Goal: Task Accomplishment & Management: Manage account settings

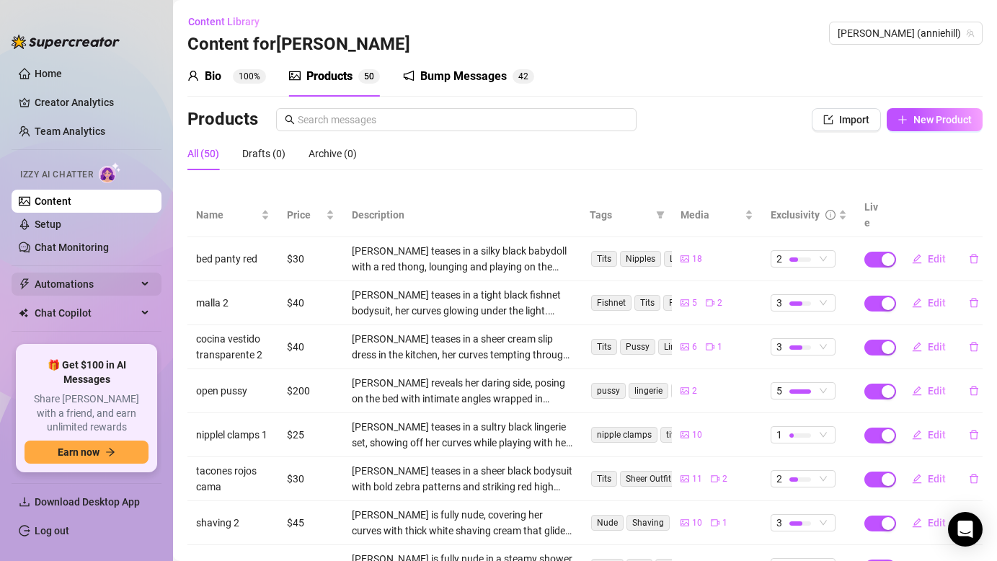
click at [103, 291] on span "Automations" at bounding box center [86, 284] width 102 height 23
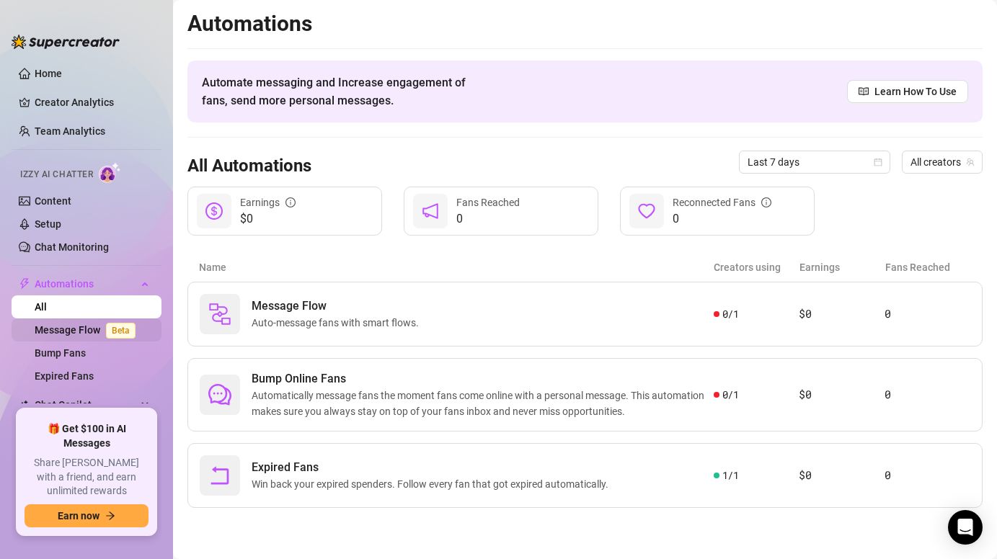
click at [106, 324] on span "Beta" at bounding box center [121, 331] width 30 height 16
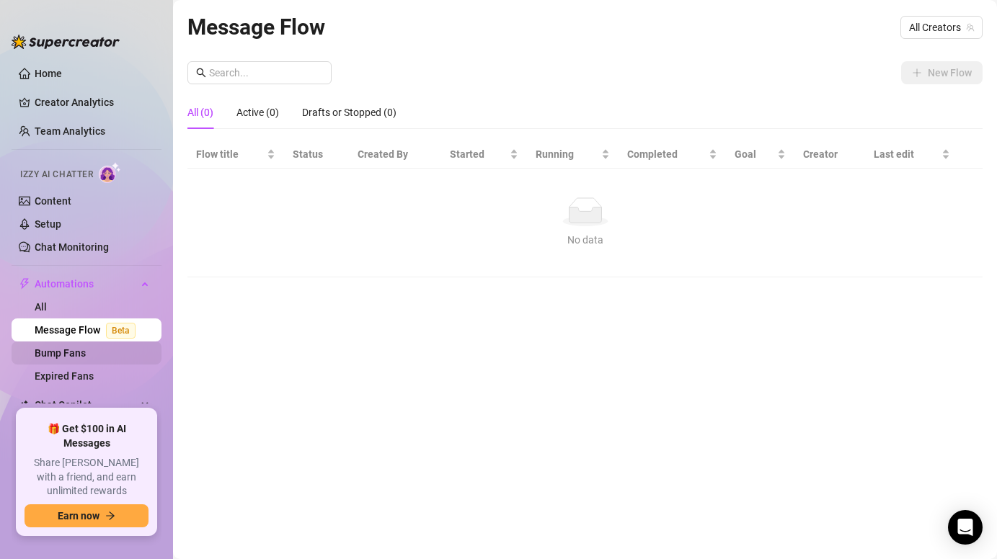
click at [86, 347] on link "Bump Fans" at bounding box center [60, 353] width 51 height 12
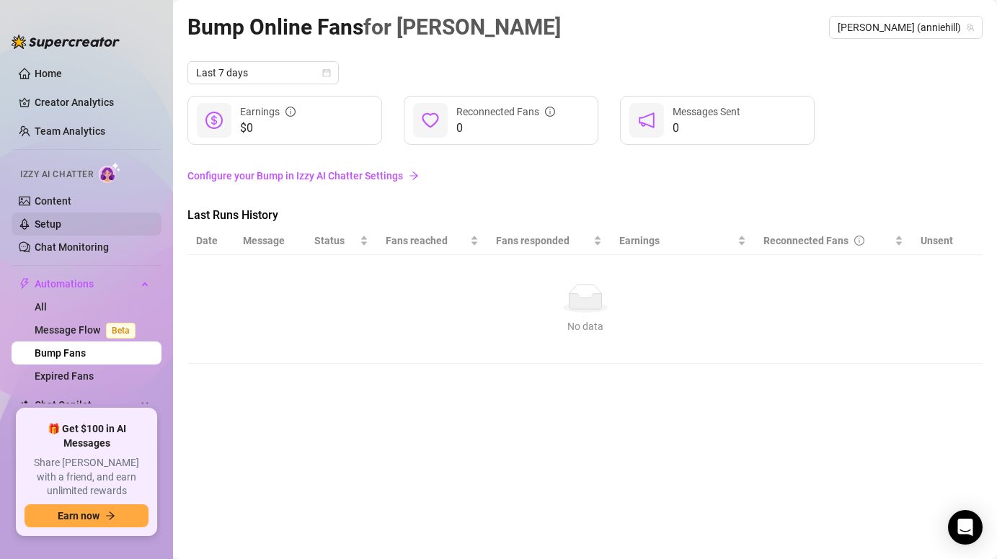
click at [46, 227] on link "Setup" at bounding box center [48, 224] width 27 height 12
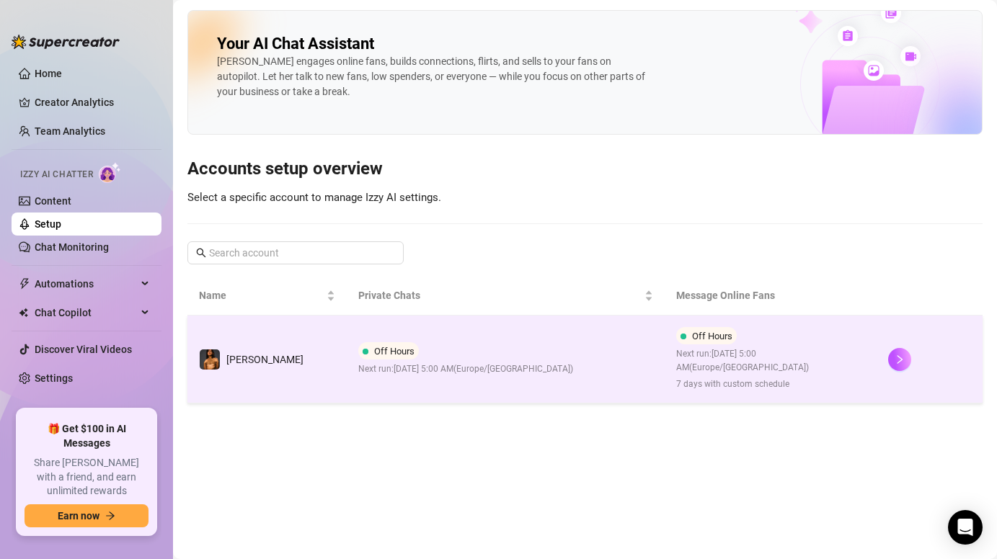
click at [374, 349] on span "Off Hours" at bounding box center [394, 351] width 40 height 11
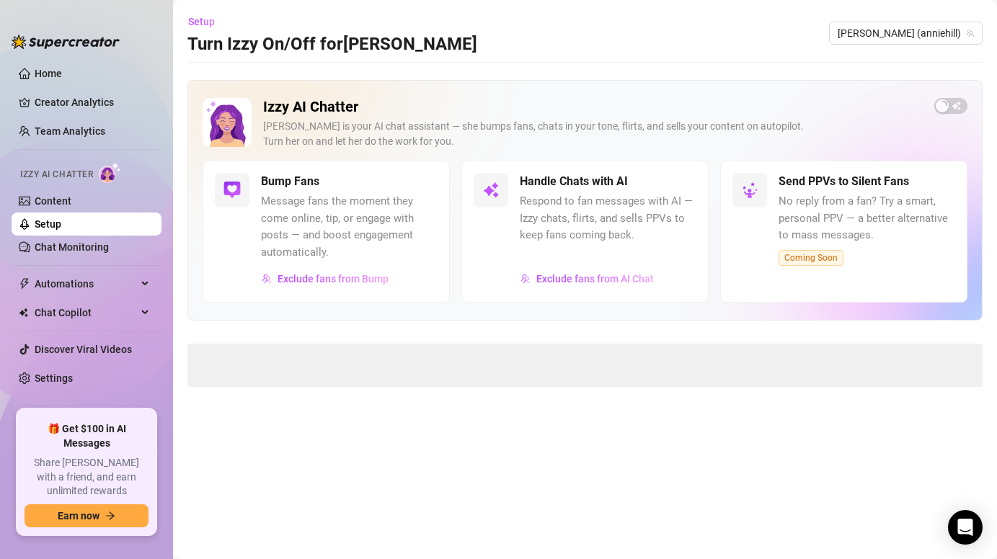
click at [353, 349] on span at bounding box center [584, 365] width 795 height 43
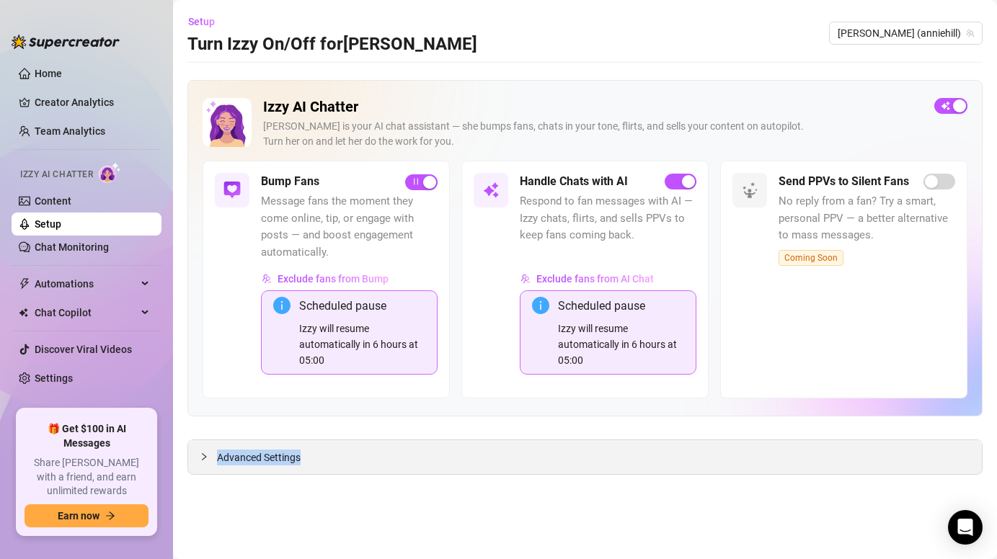
click at [531, 464] on div "Advanced Settings" at bounding box center [585, 457] width 794 height 34
click at [350, 459] on div "Advanced Settings" at bounding box center [585, 457] width 794 height 34
click at [226, 451] on span "Advanced Settings" at bounding box center [259, 458] width 84 height 16
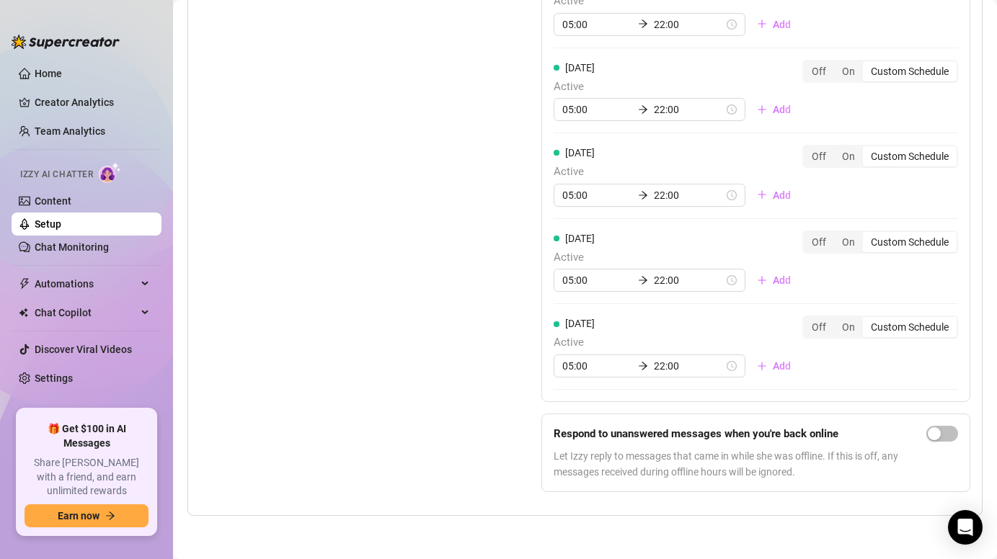
scroll to position [1657, 0]
click at [583, 285] on input "05:00" at bounding box center [597, 281] width 70 height 16
click at [570, 277] on input "05:00" at bounding box center [597, 281] width 70 height 16
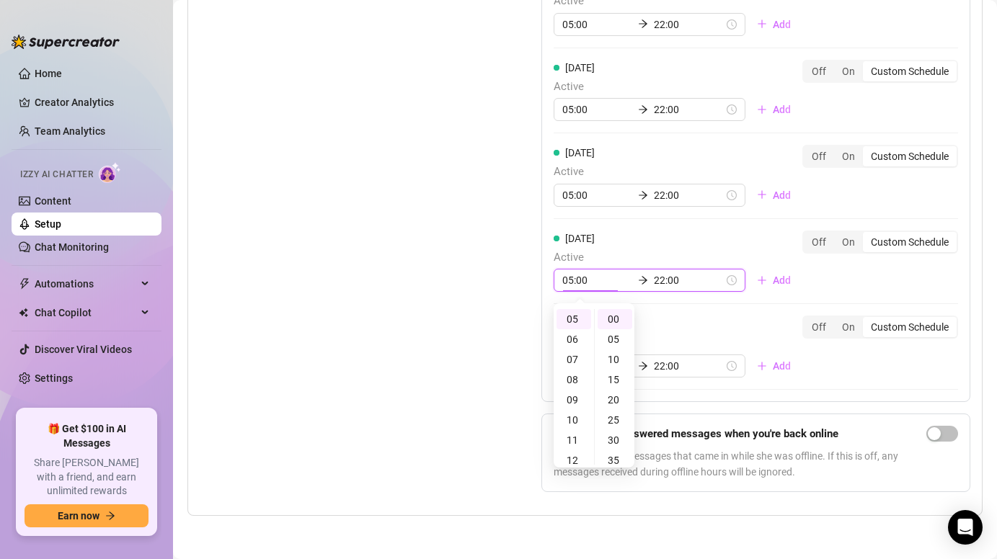
click at [570, 277] on input "05:00" at bounding box center [597, 281] width 70 height 16
click at [815, 244] on div "Off" at bounding box center [819, 242] width 30 height 20
click at [807, 234] on input "Off" at bounding box center [807, 234] width 0 height 0
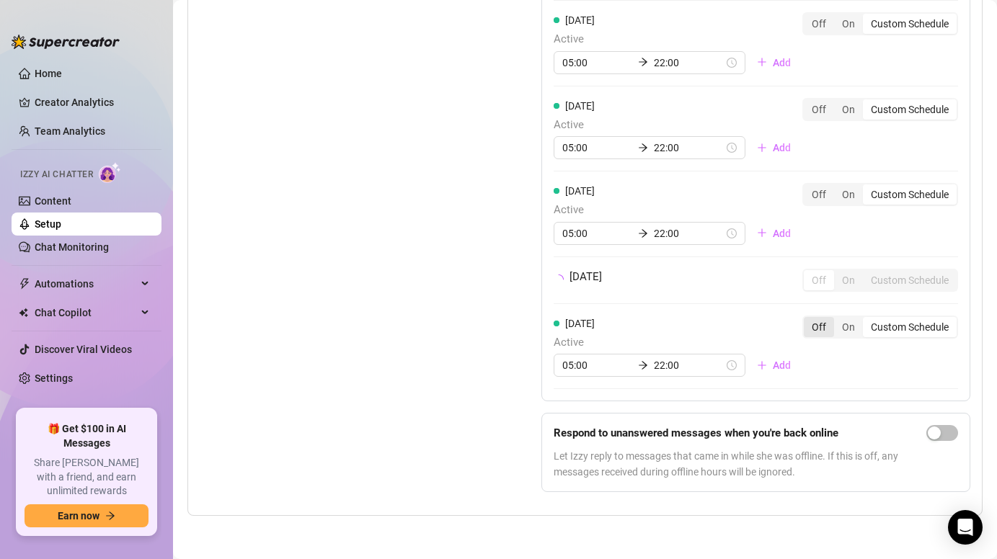
scroll to position [1631, 0]
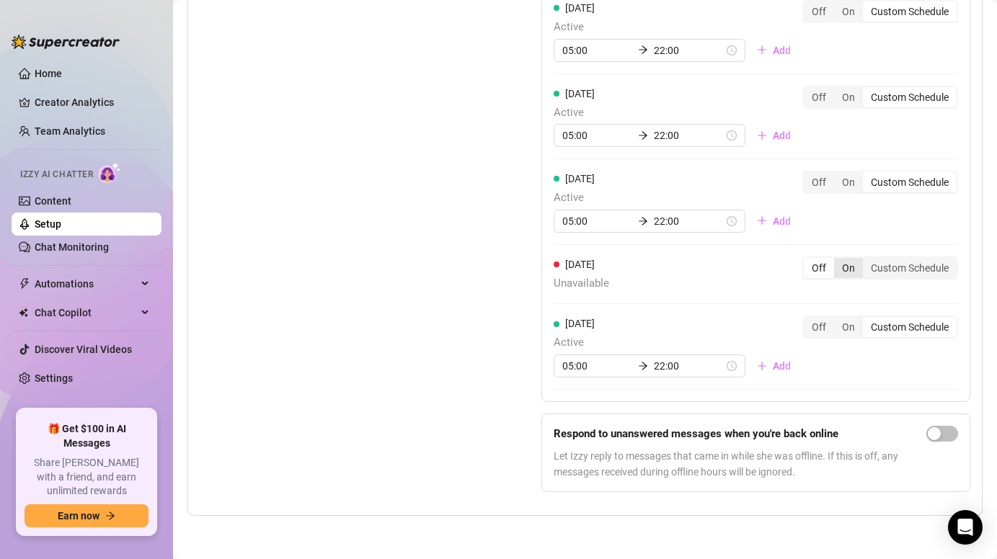
click at [846, 264] on div "On" at bounding box center [848, 268] width 29 height 20
click at [838, 260] on input "On" at bounding box center [838, 260] width 0 height 0
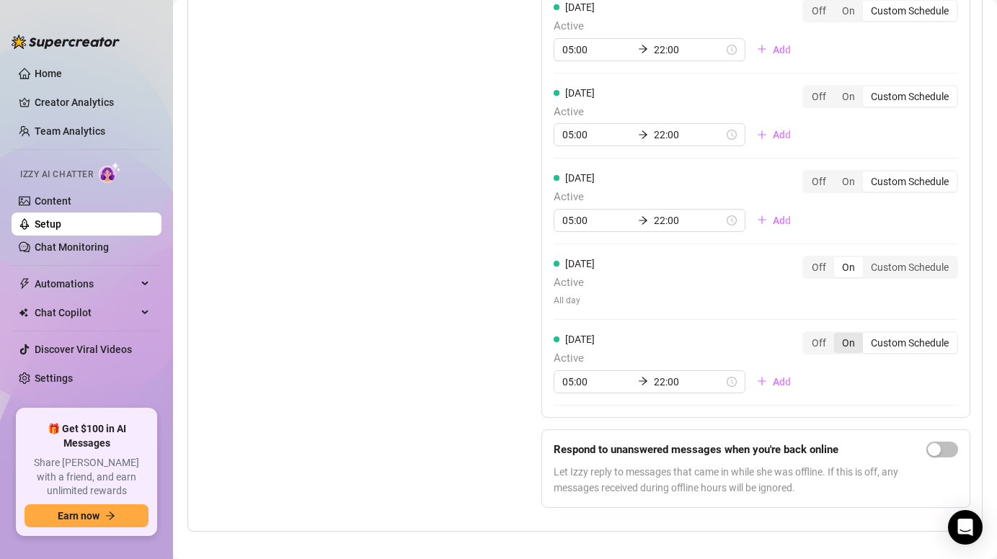
click at [851, 341] on div "On" at bounding box center [848, 343] width 29 height 20
click at [838, 335] on input "On" at bounding box center [838, 335] width 0 height 0
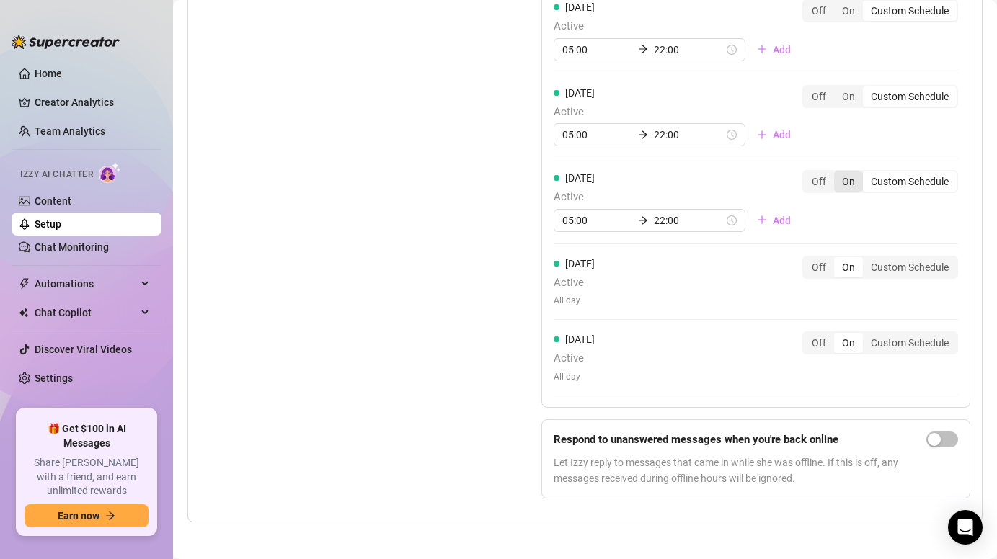
click at [847, 180] on div "On" at bounding box center [848, 182] width 29 height 20
click at [838, 174] on input "On" at bounding box center [838, 174] width 0 height 0
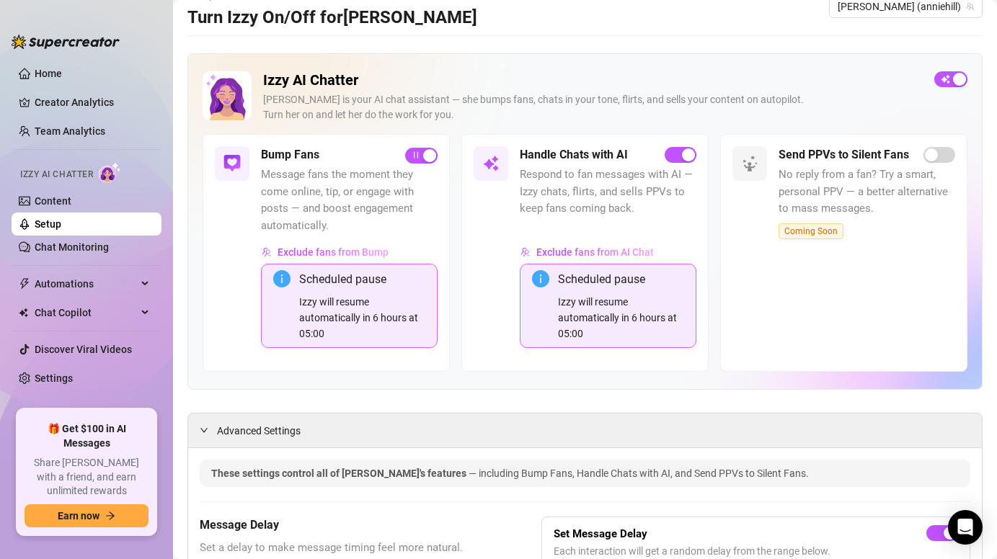
scroll to position [0, 0]
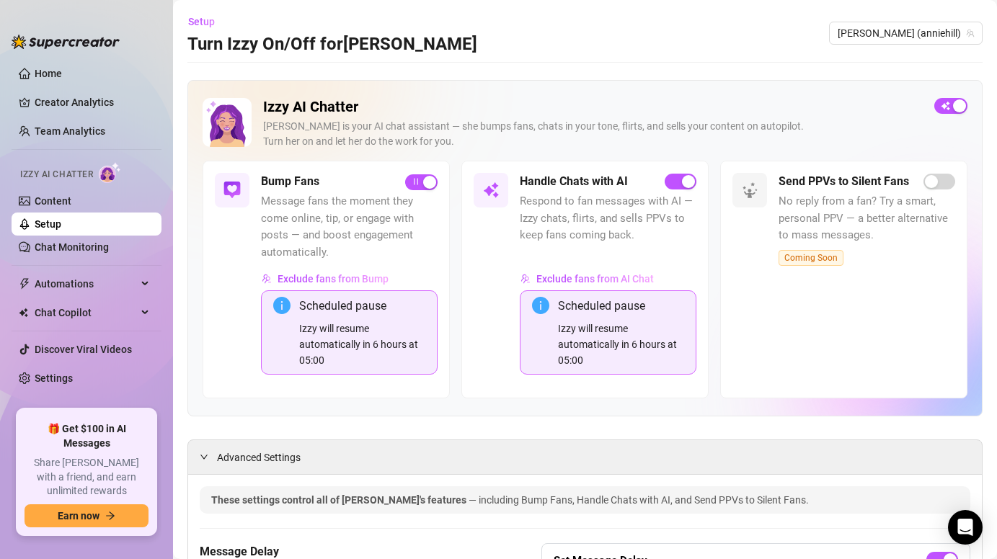
click at [61, 223] on link "Setup" at bounding box center [48, 224] width 27 height 12
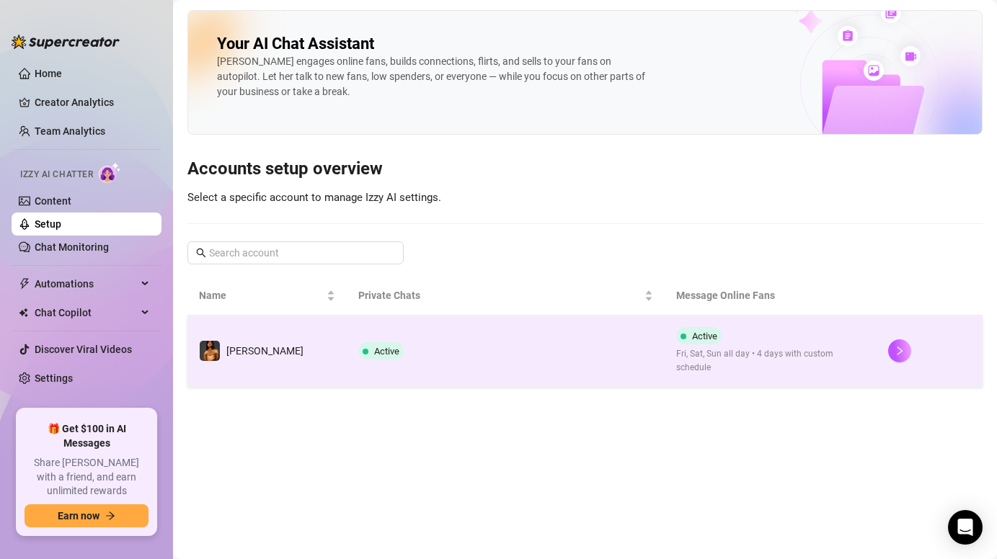
click at [262, 358] on td "[PERSON_NAME]" at bounding box center [266, 351] width 159 height 71
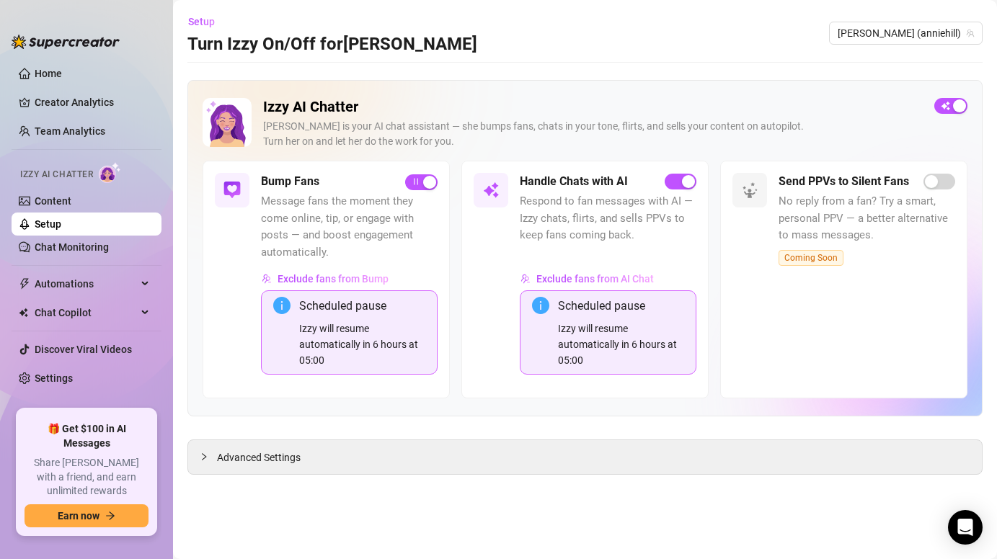
click at [262, 358] on div "Scheduled pause Izzy will resume automatically in 6 hours at 05:00" at bounding box center [349, 333] width 177 height 84
click at [43, 71] on link "Home" at bounding box center [48, 74] width 27 height 12
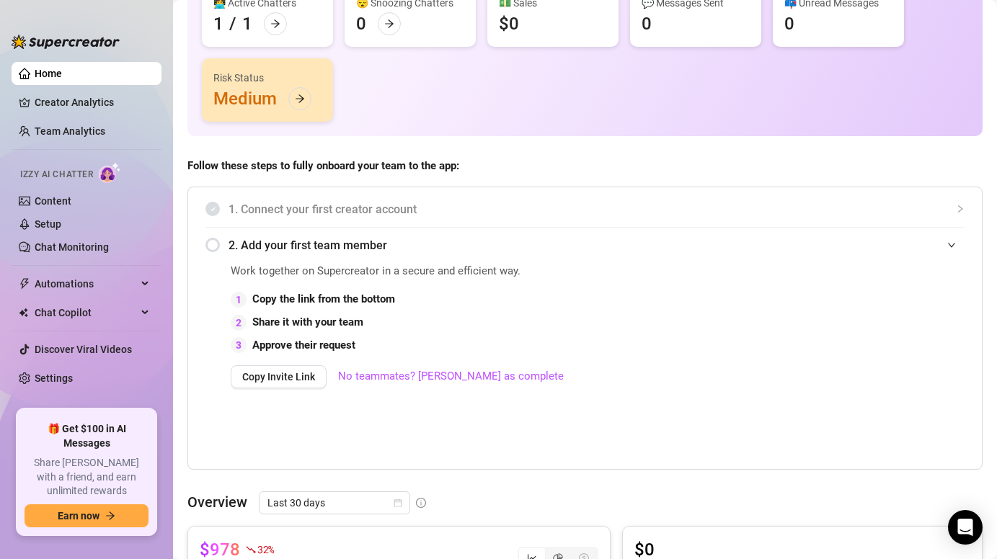
scroll to position [200, 0]
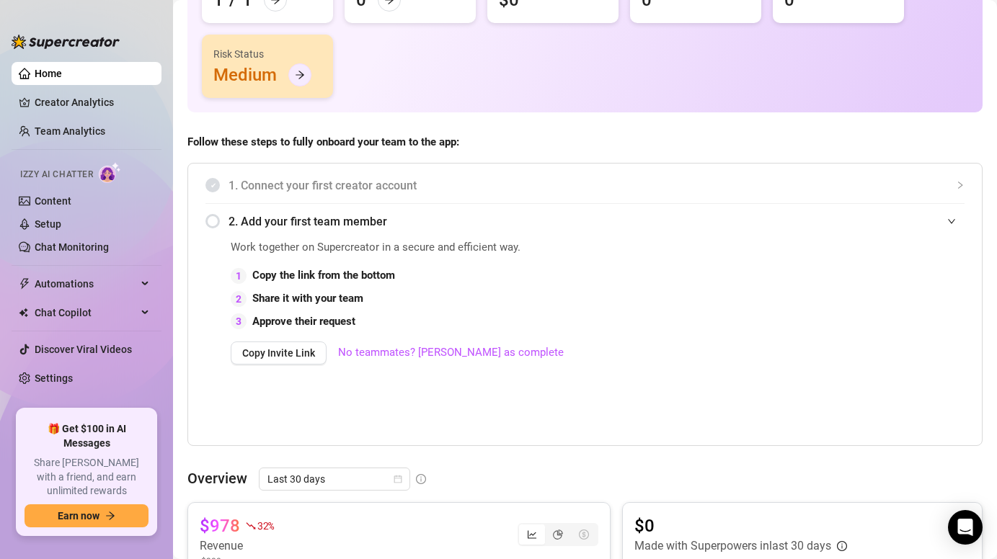
click at [302, 69] on div at bounding box center [299, 74] width 23 height 23
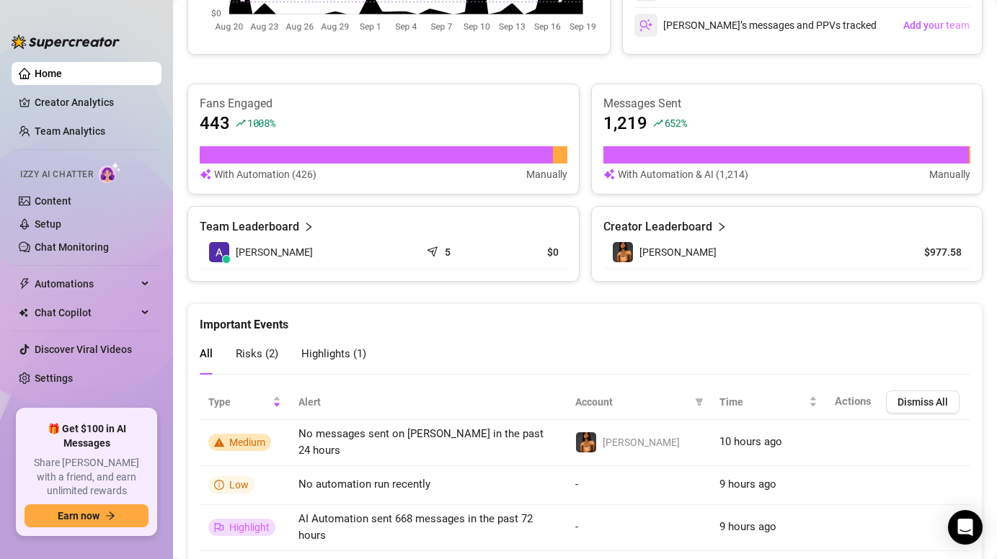
scroll to position [904, 0]
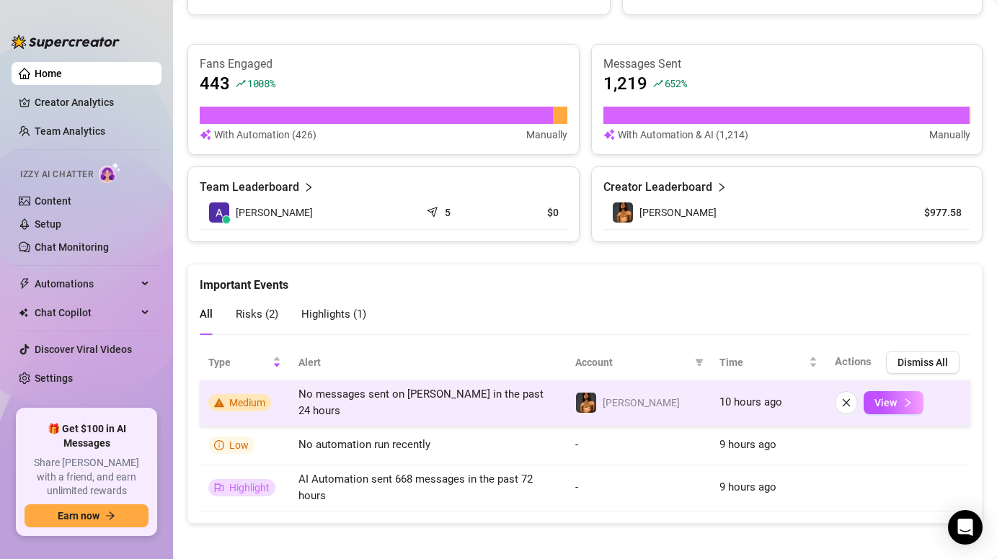
click at [387, 404] on span "No messages sent on [PERSON_NAME] in the past 24 hours" at bounding box center [420, 403] width 245 height 30
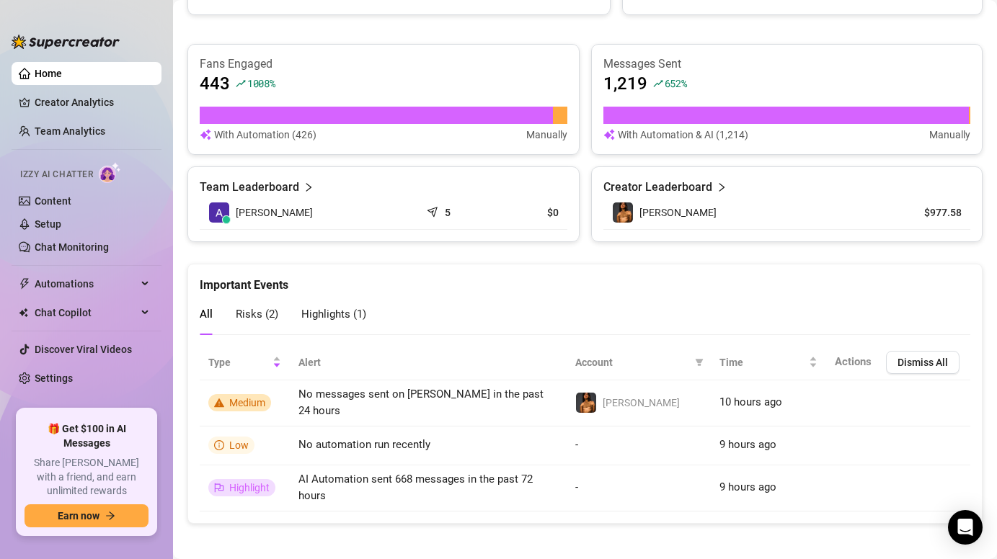
click at [278, 316] on div "All Risks ( 2 ) Highlights ( 1 )" at bounding box center [283, 314] width 167 height 41
click at [236, 317] on span "Risks ( 2 )" at bounding box center [257, 314] width 43 height 13
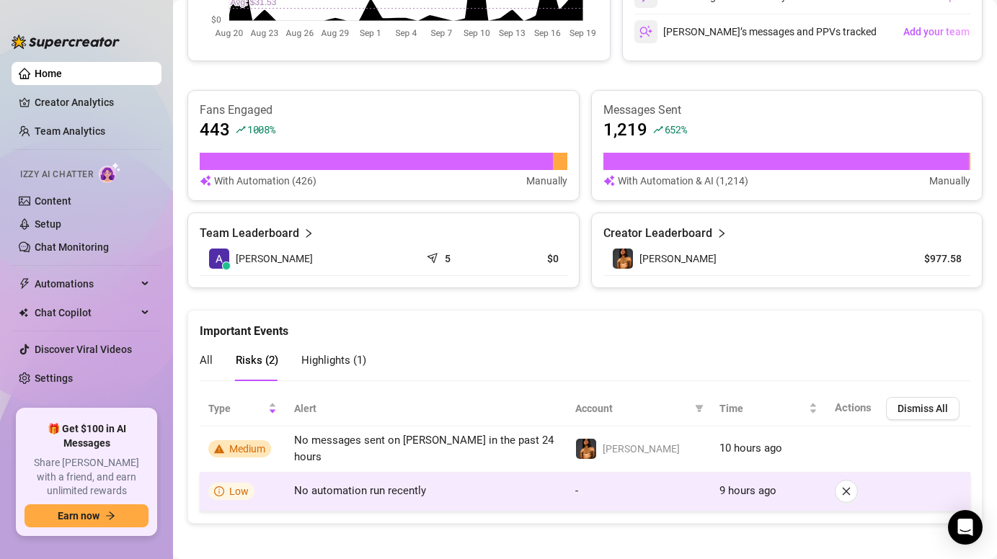
click at [386, 492] on td "No automation run recently" at bounding box center [425, 492] width 281 height 39
click at [363, 484] on span "No automation run recently" at bounding box center [360, 490] width 132 height 13
click at [361, 484] on span "No automation run recently" at bounding box center [360, 490] width 132 height 13
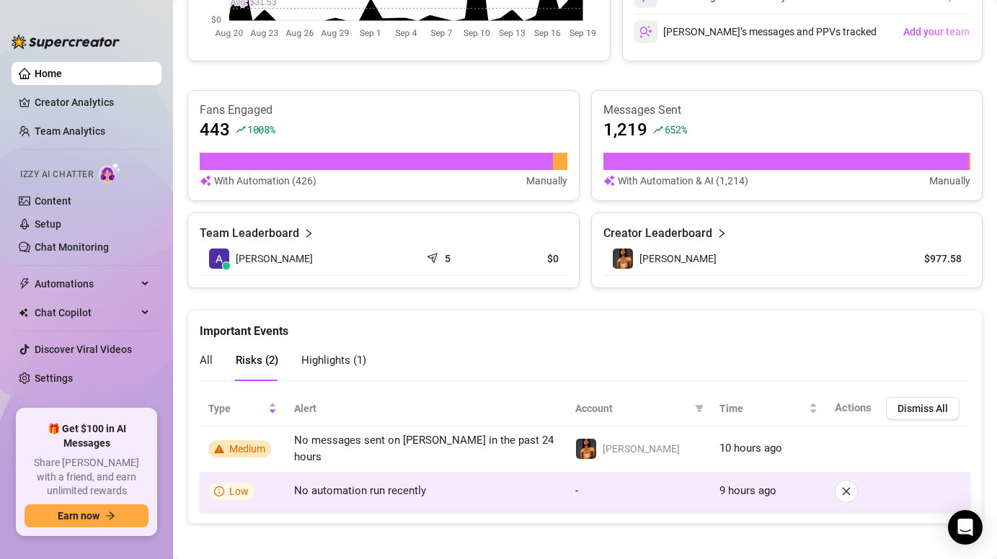
click at [234, 486] on span "Low" at bounding box center [238, 492] width 19 height 12
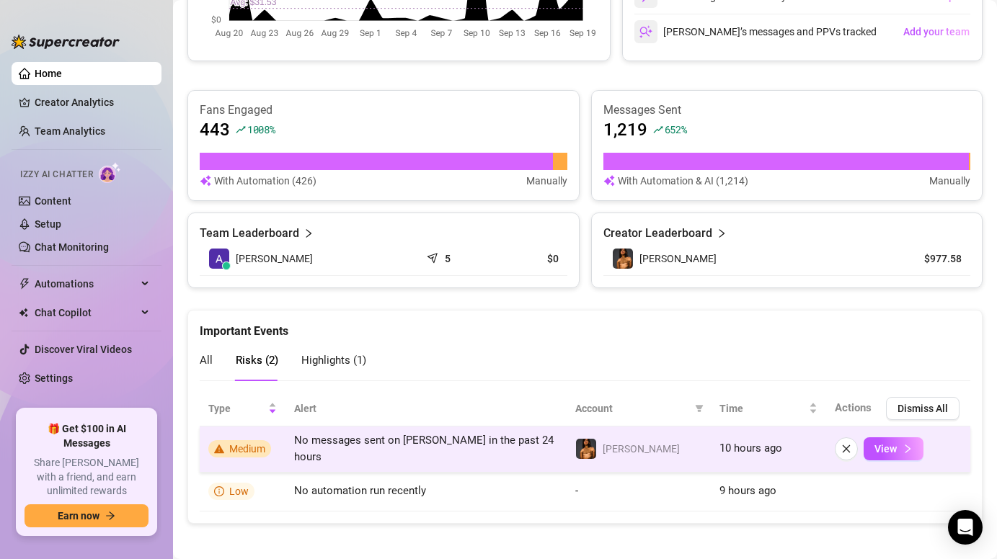
click at [243, 443] on span "Medium" at bounding box center [247, 449] width 36 height 12
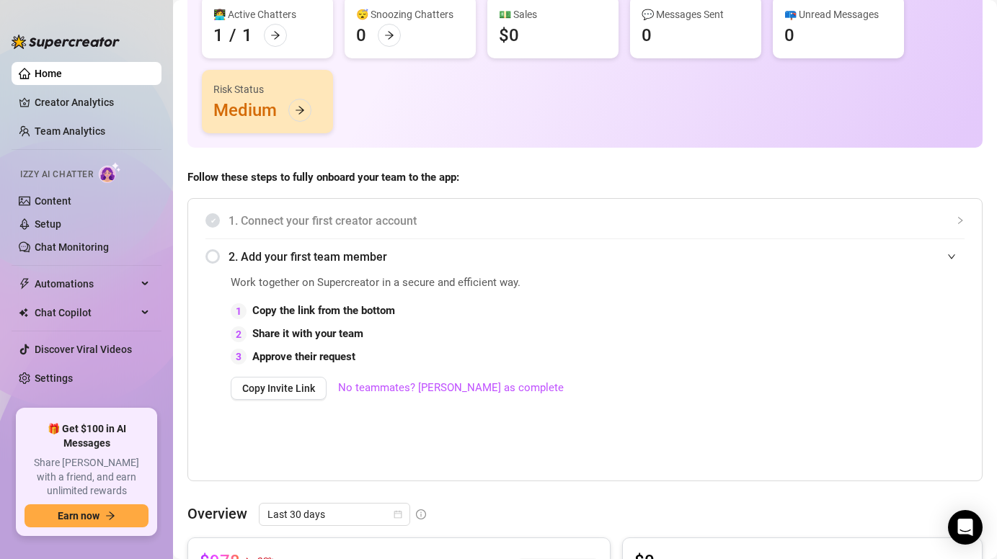
scroll to position [0, 0]
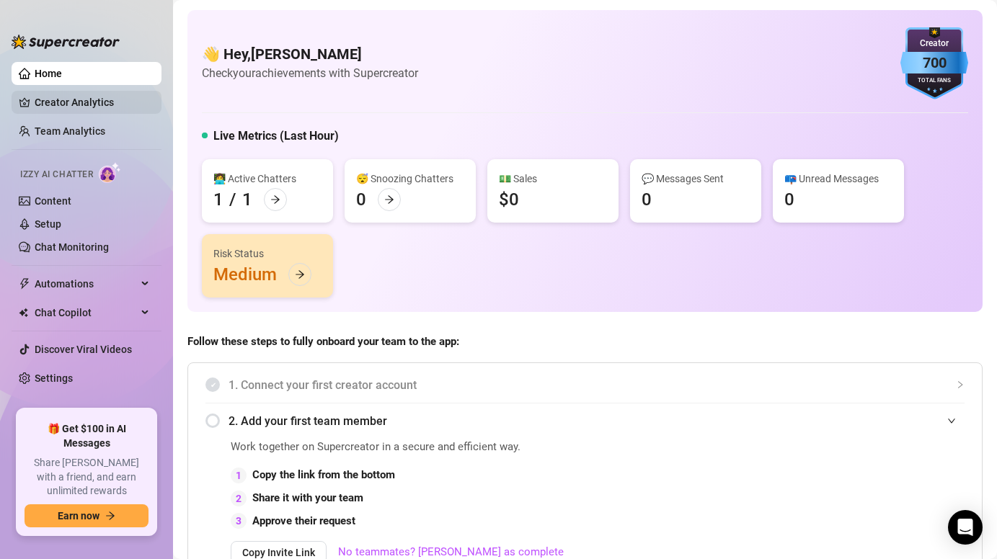
click at [70, 98] on link "Creator Analytics" at bounding box center [92, 102] width 115 height 23
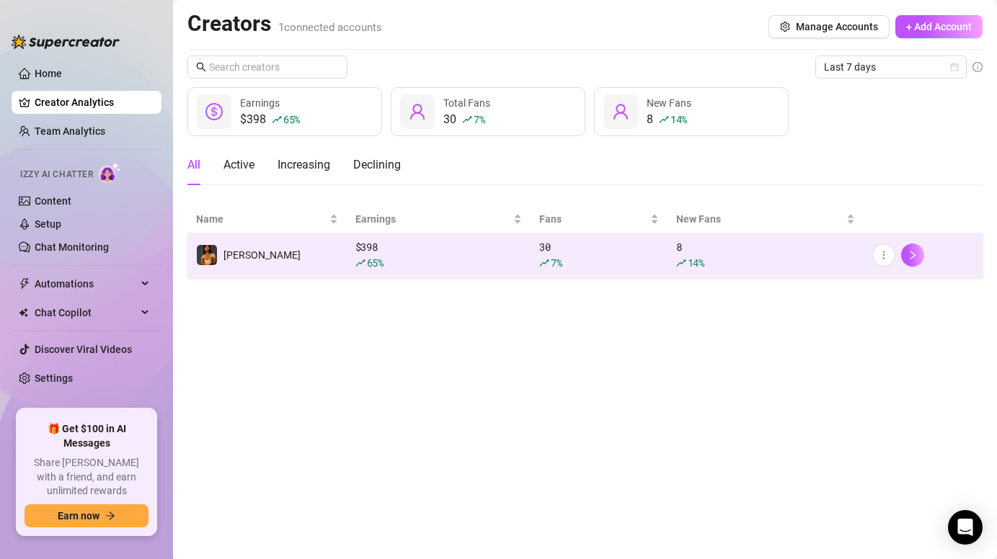
click at [424, 264] on div "65 %" at bounding box center [438, 263] width 167 height 16
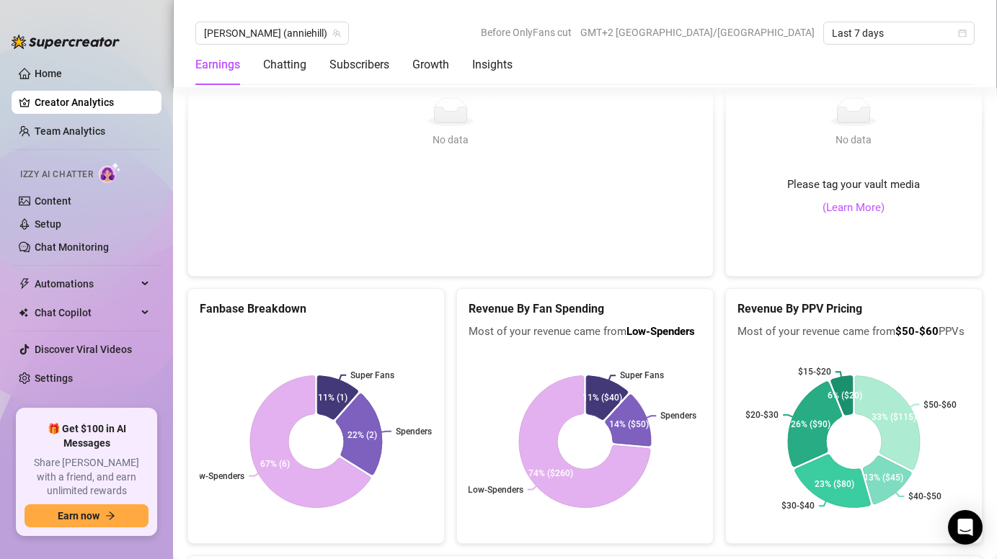
scroll to position [2367, 0]
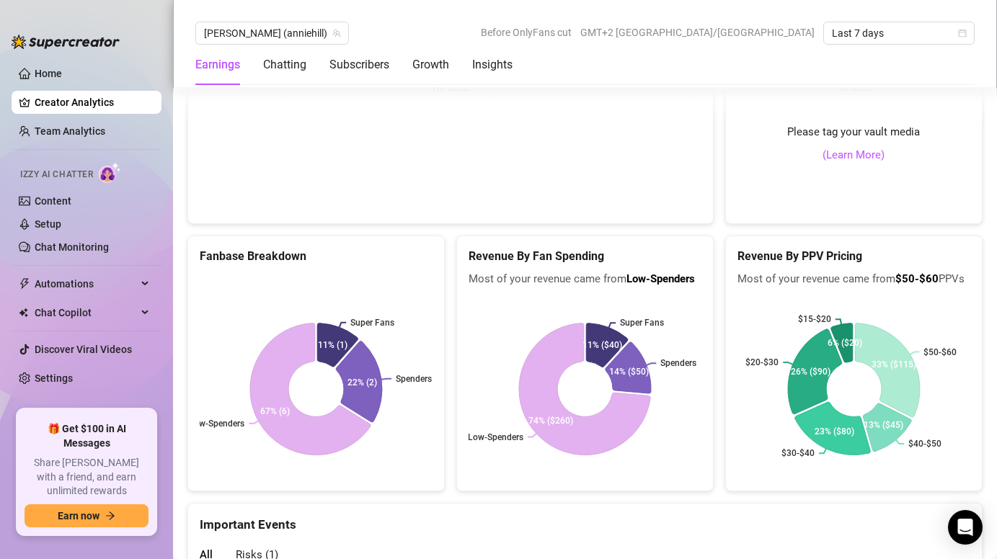
click at [39, 99] on link "Creator Analytics" at bounding box center [92, 102] width 115 height 23
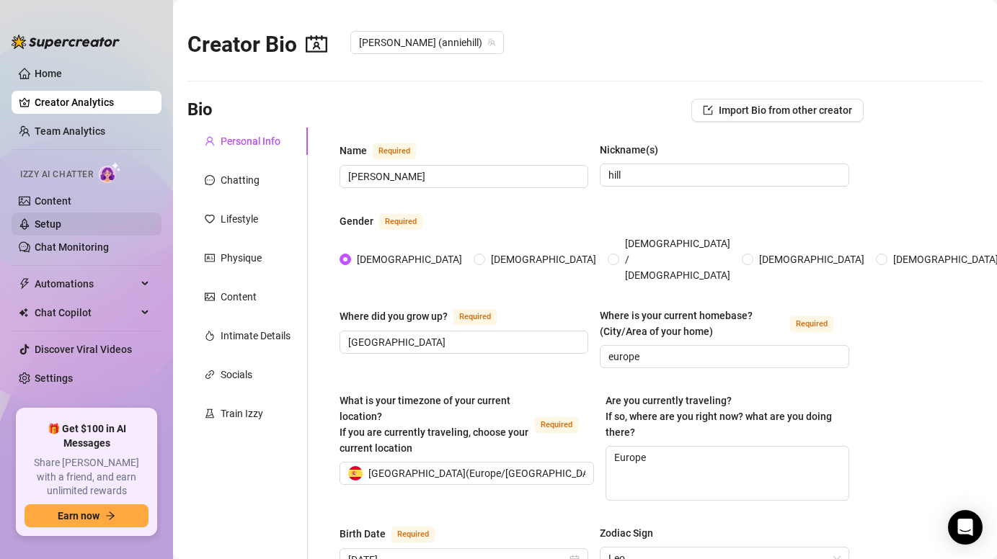
click at [61, 218] on link "Setup" at bounding box center [48, 224] width 27 height 12
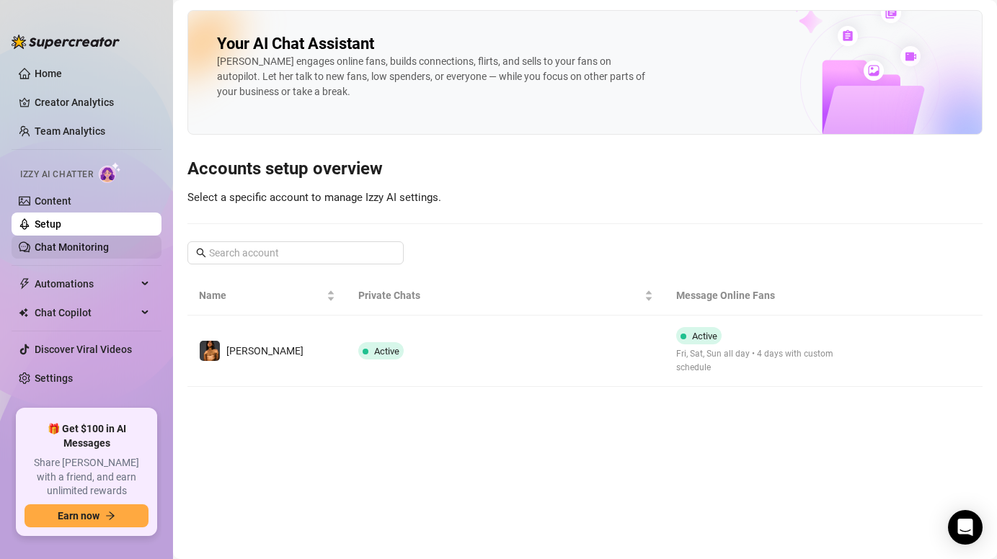
click at [92, 242] on link "Chat Monitoring" at bounding box center [72, 248] width 74 height 12
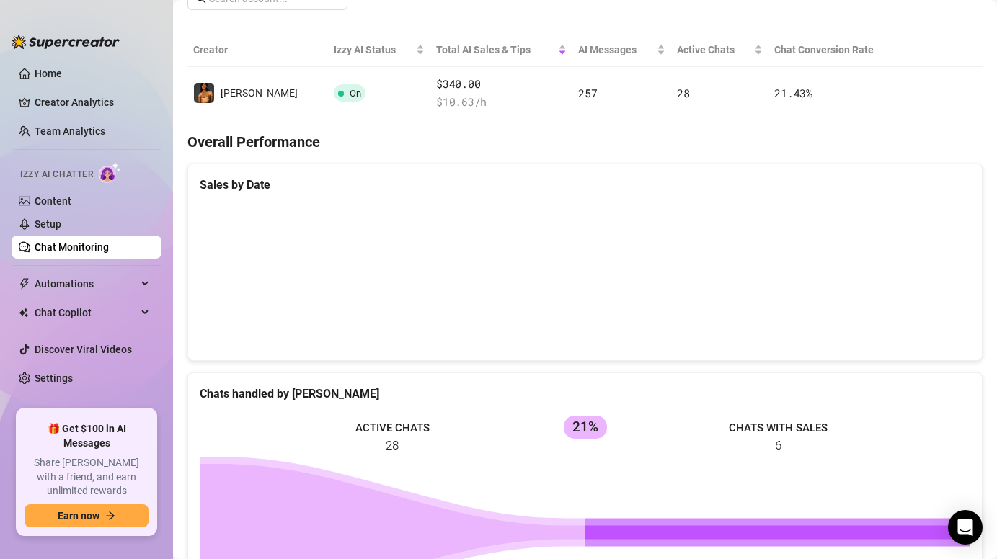
scroll to position [252, 0]
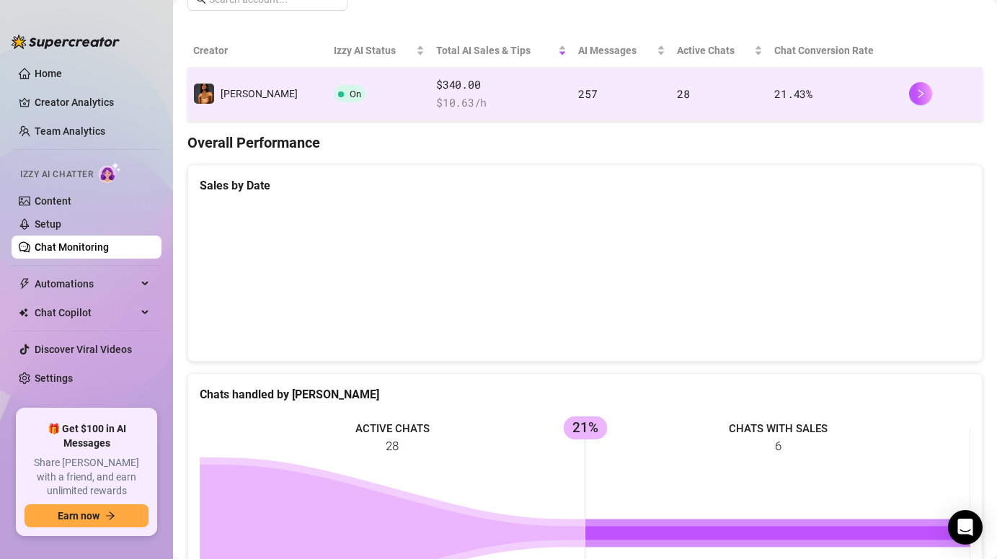
click at [360, 100] on td "On" at bounding box center [379, 94] width 103 height 53
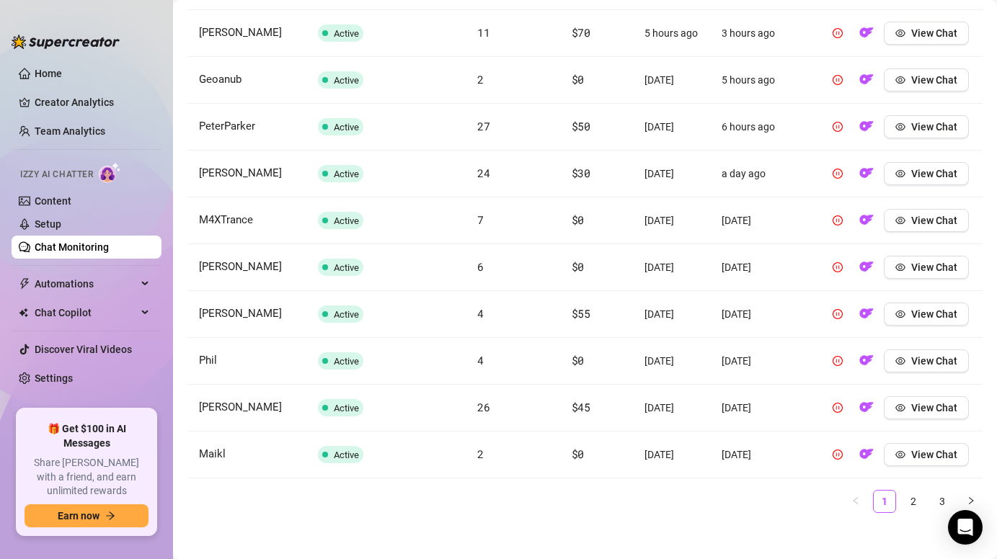
scroll to position [575, 0]
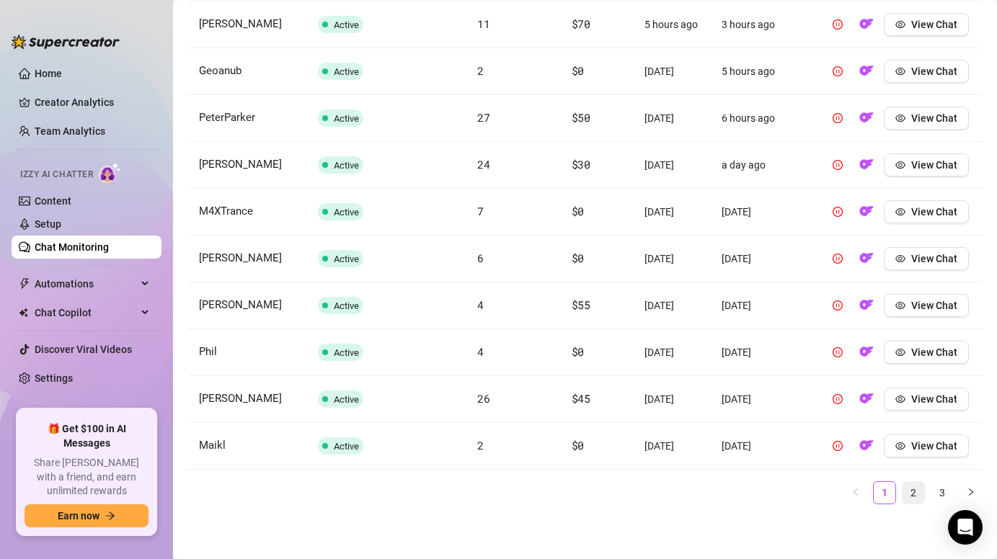
click at [909, 488] on link "2" at bounding box center [914, 493] width 22 height 22
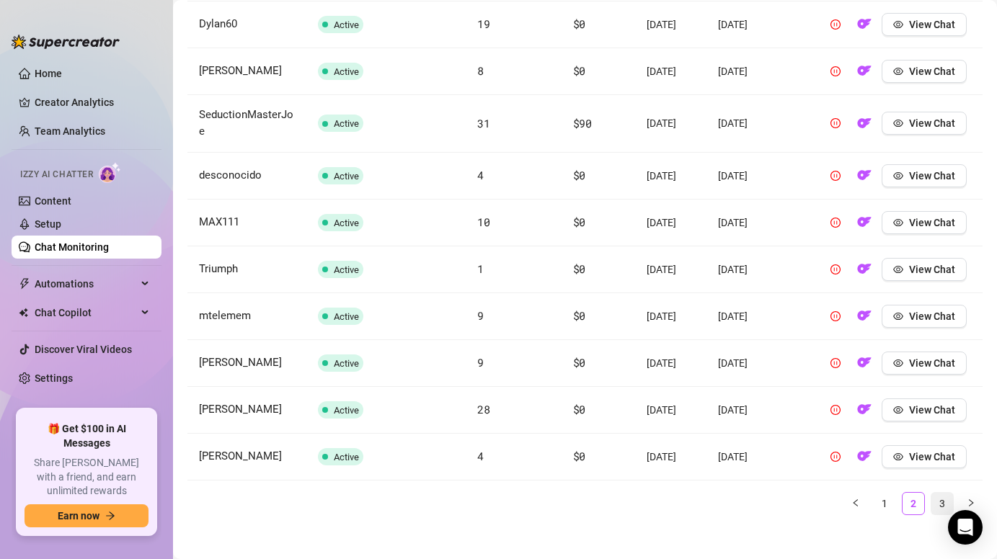
click at [933, 502] on link "3" at bounding box center [942, 504] width 22 height 22
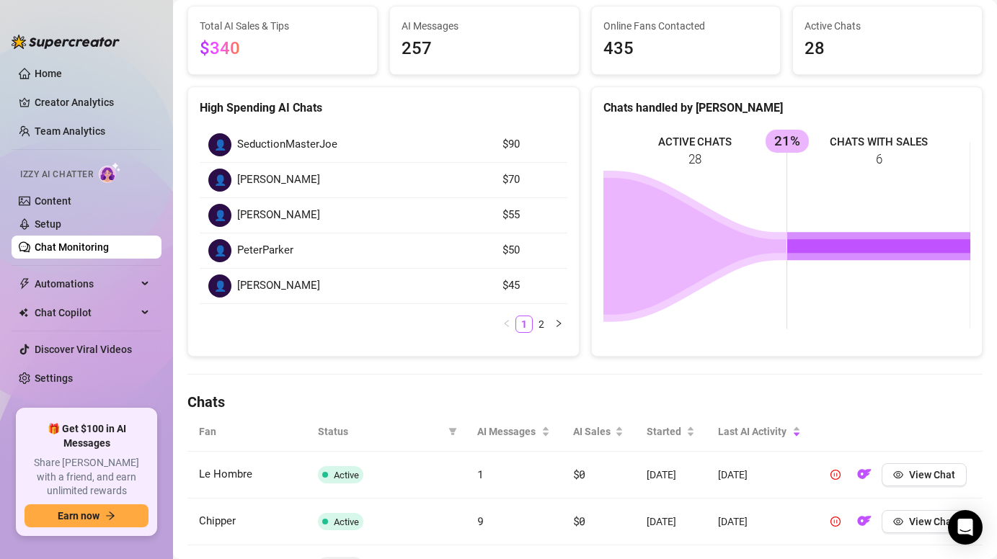
scroll to position [0, 0]
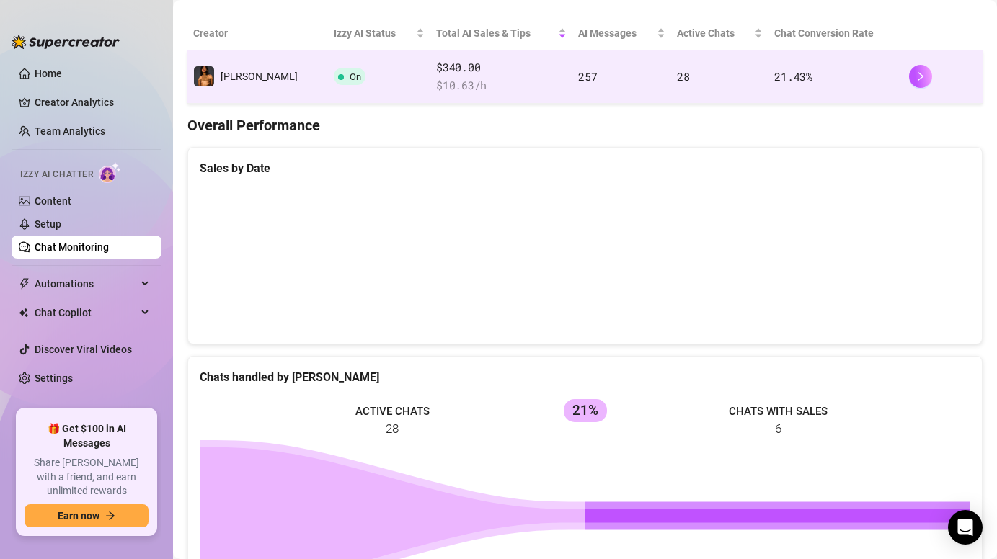
scroll to position [234, 0]
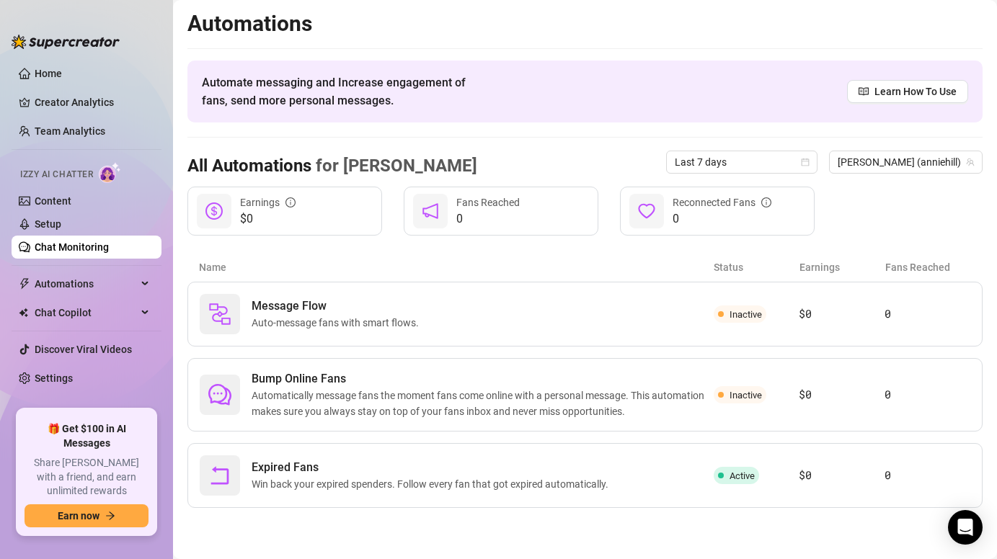
click at [643, 244] on div "Automations Automate messaging and Increase engagement of fans, send more perso…" at bounding box center [584, 259] width 795 height 498
click at [581, 324] on div "Message Flow Auto-message fans with smart flows." at bounding box center [457, 314] width 514 height 40
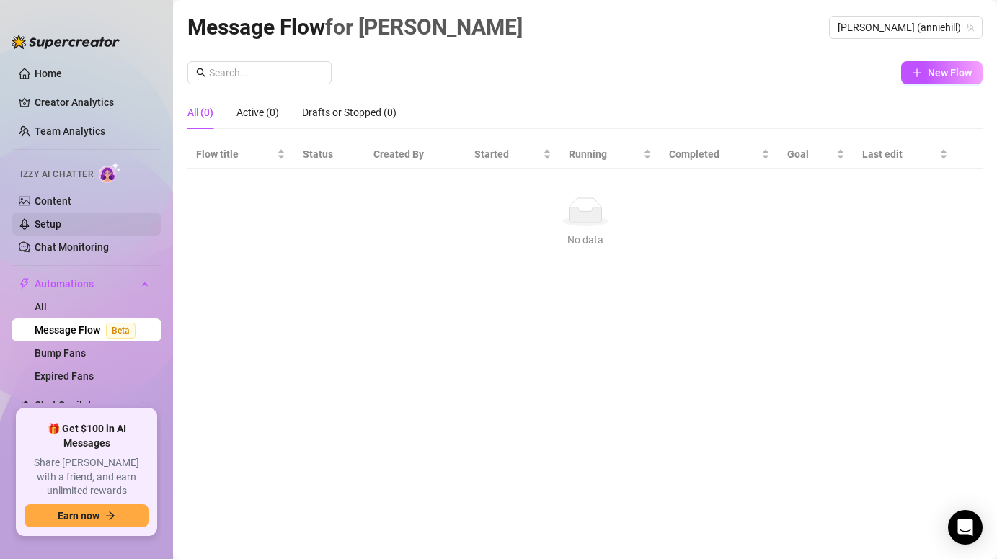
click at [61, 230] on link "Setup" at bounding box center [48, 224] width 27 height 12
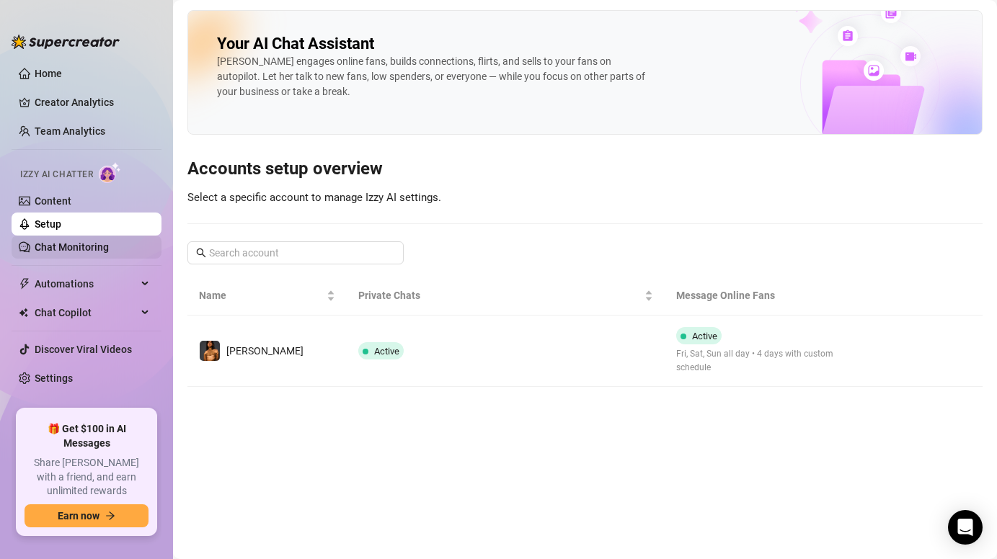
click at [101, 245] on link "Chat Monitoring" at bounding box center [72, 248] width 74 height 12
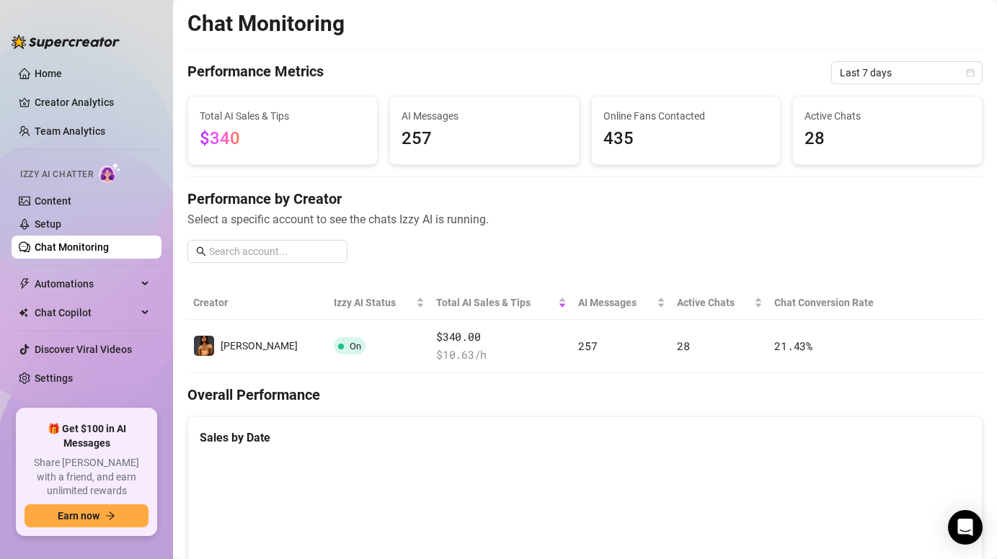
click at [319, 138] on span "$340" at bounding box center [283, 138] width 166 height 27
click at [71, 207] on link "Content" at bounding box center [53, 201] width 37 height 12
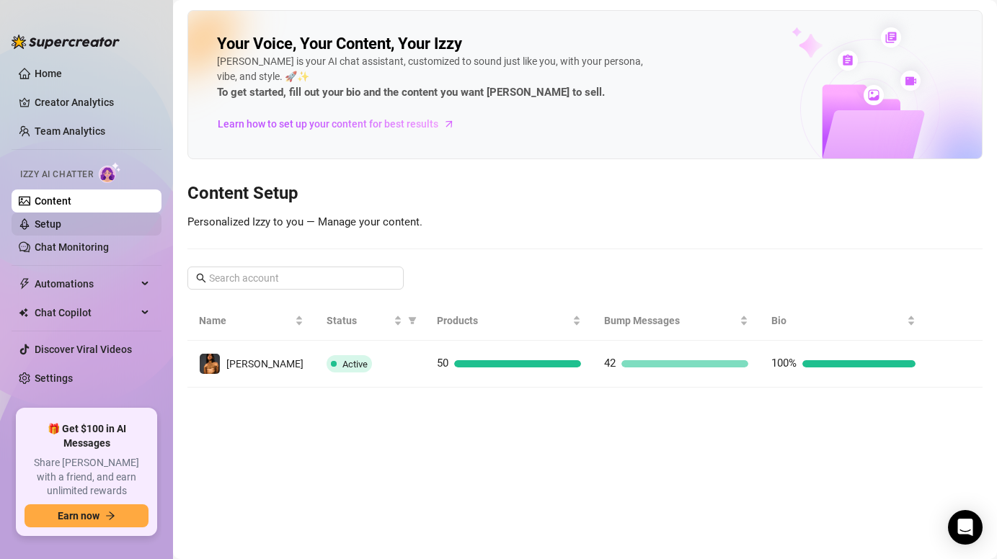
click at [61, 226] on link "Setup" at bounding box center [48, 224] width 27 height 12
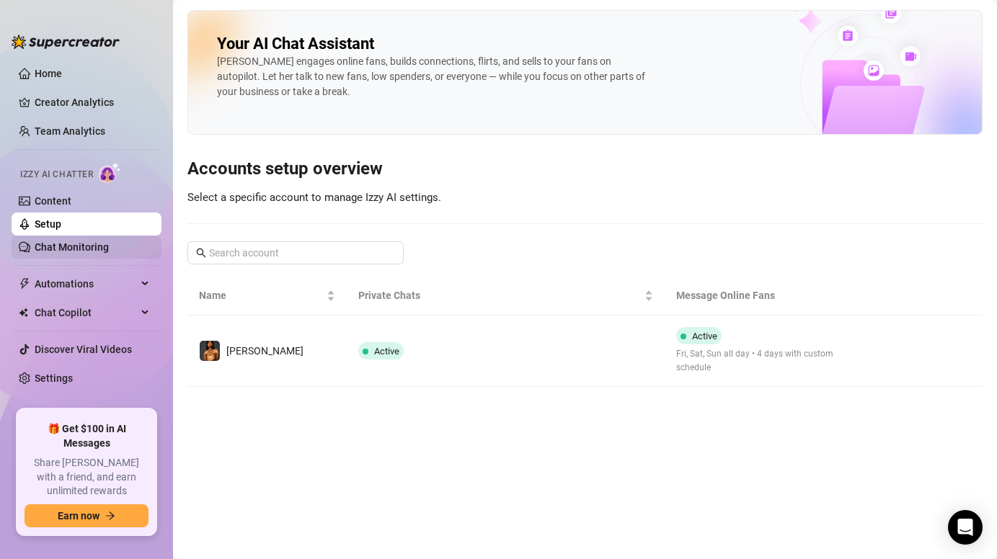
click at [35, 247] on link "Chat Monitoring" at bounding box center [72, 248] width 74 height 12
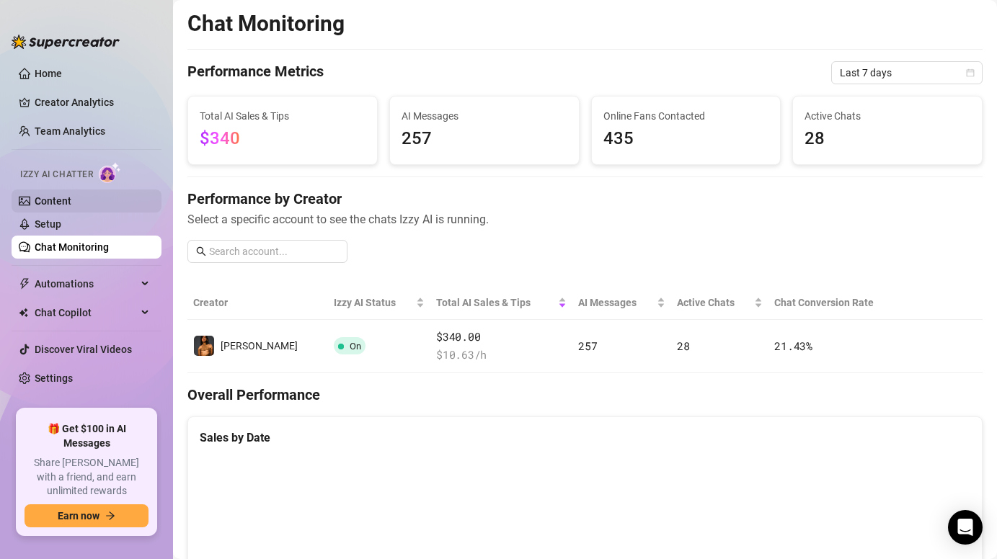
click at [71, 204] on link "Content" at bounding box center [53, 201] width 37 height 12
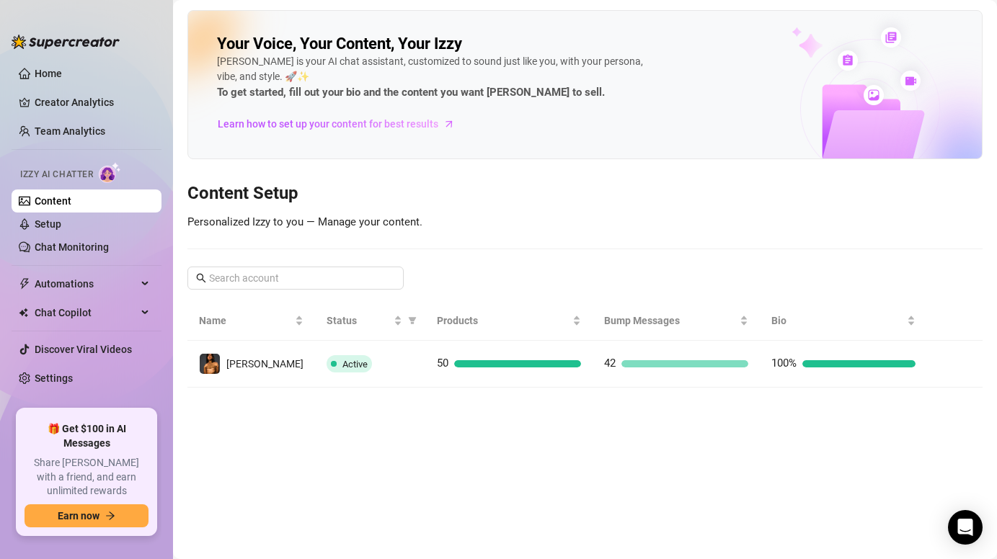
click at [71, 204] on link "Content" at bounding box center [53, 201] width 37 height 12
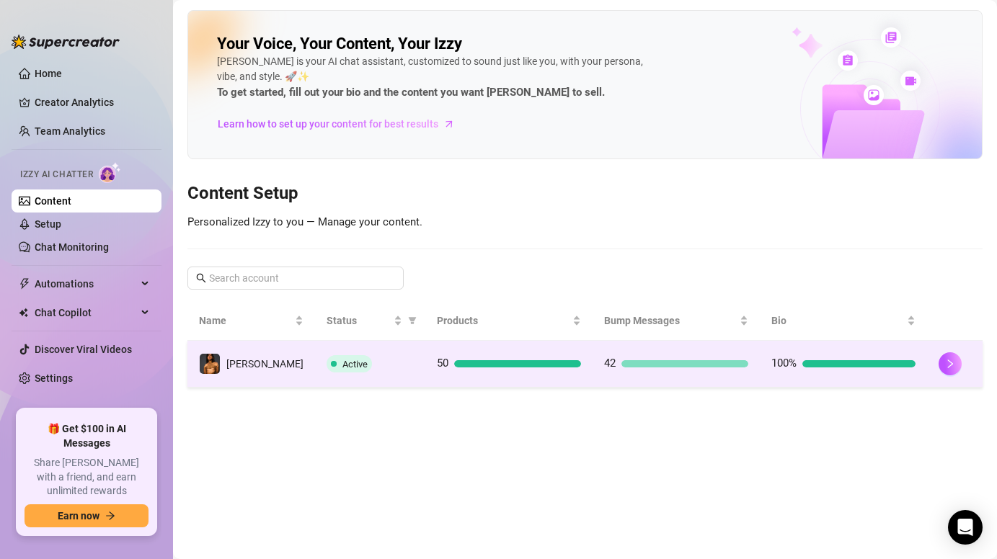
click at [401, 366] on div "Active" at bounding box center [370, 363] width 87 height 17
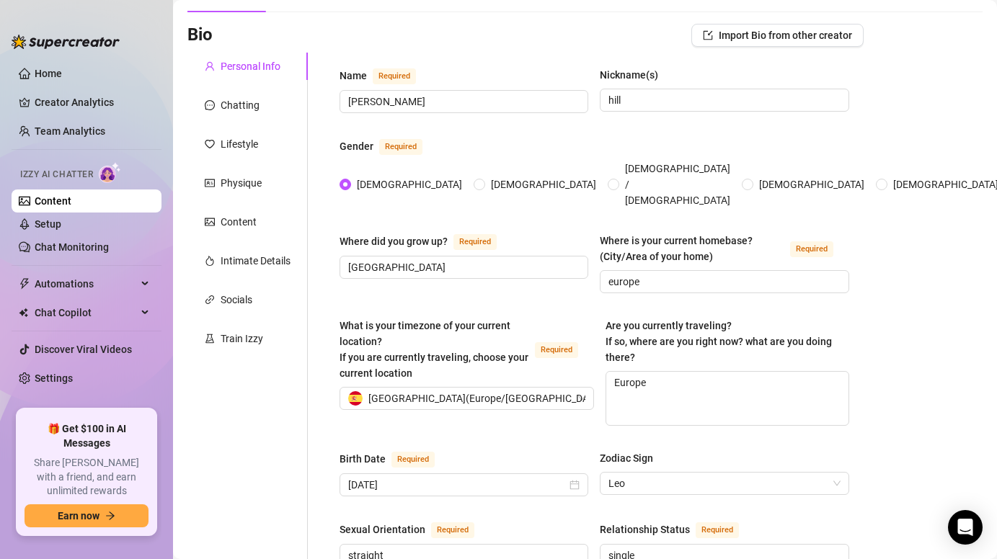
scroll to position [94, 0]
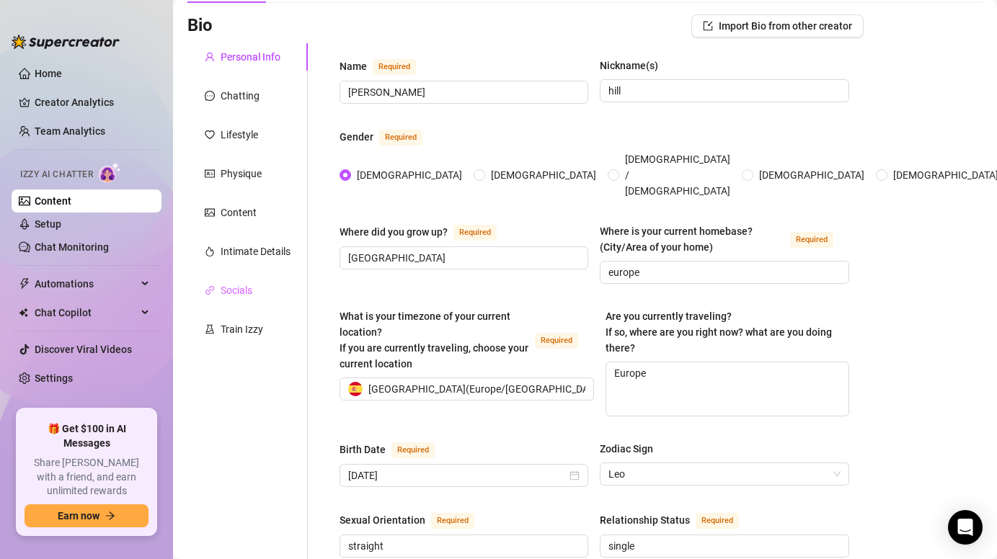
click at [234, 298] on div "Socials" at bounding box center [247, 290] width 120 height 27
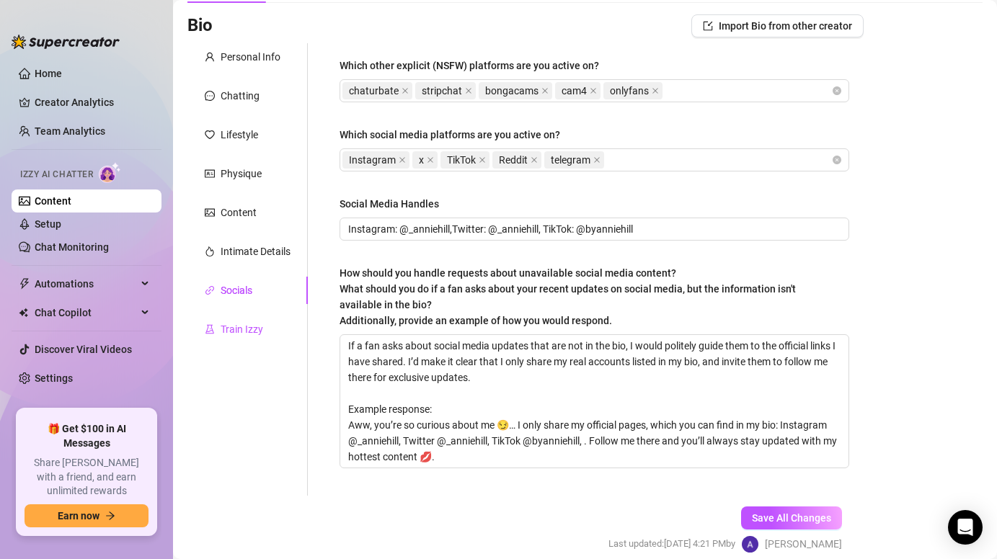
click at [240, 324] on div "Train Izzy" at bounding box center [242, 330] width 43 height 16
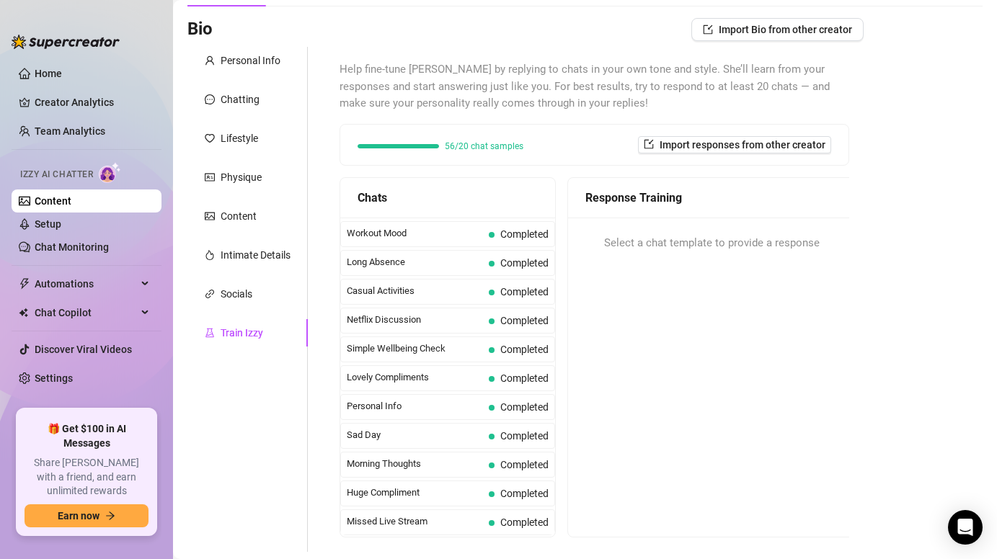
scroll to position [80, 0]
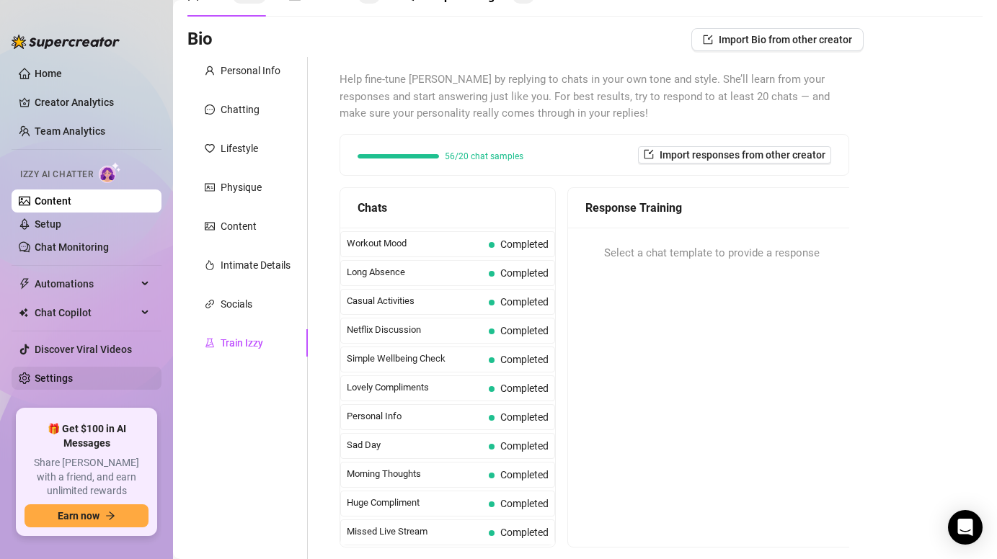
click at [70, 377] on link "Settings" at bounding box center [54, 379] width 38 height 12
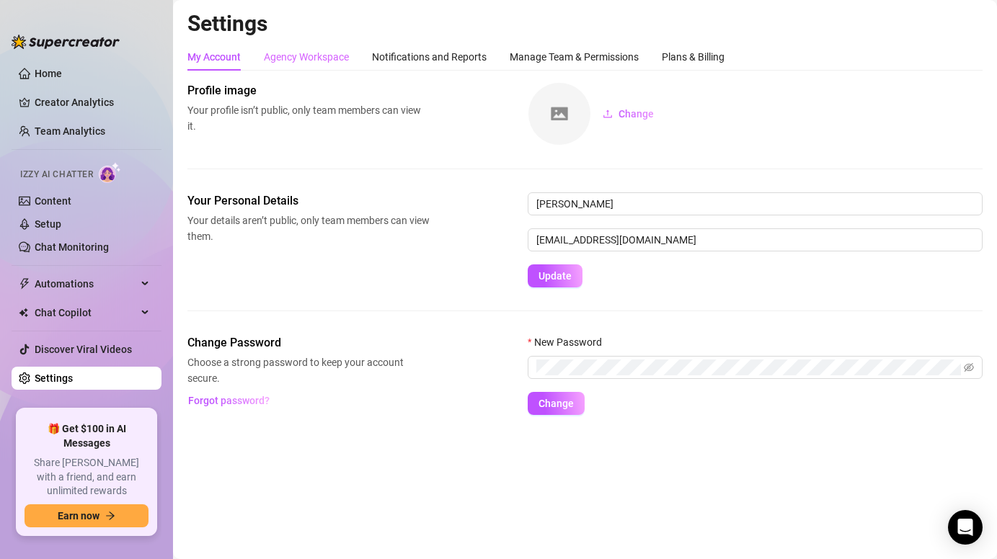
click at [316, 45] on div "Agency Workspace" at bounding box center [306, 56] width 85 height 27
